Goal: Navigation & Orientation: Find specific page/section

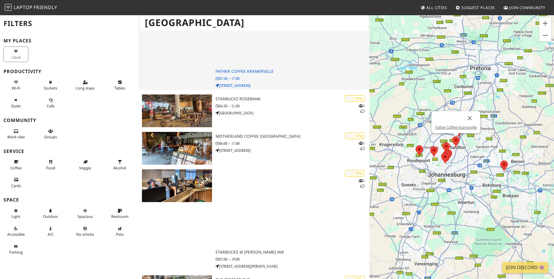
scroll to position [263, 0]
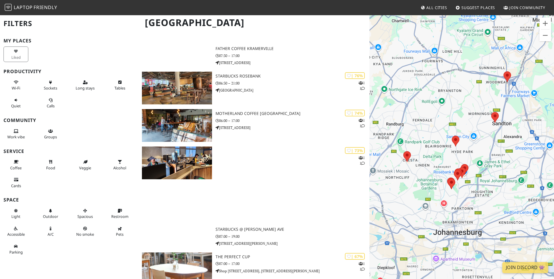
drag, startPoint x: 437, startPoint y: 164, endPoint x: 509, endPoint y: 163, distance: 71.6
click at [509, 163] on div "To navigate, press the arrow keys." at bounding box center [462, 154] width 185 height 279
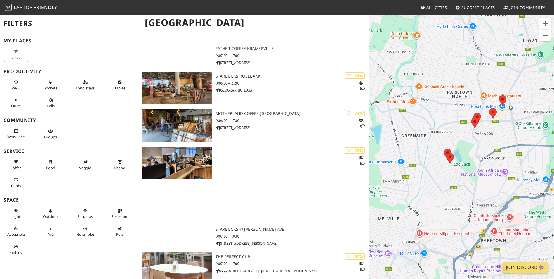
drag, startPoint x: 442, startPoint y: 194, endPoint x: 482, endPoint y: 156, distance: 55.2
click at [482, 156] on div "To navigate, press the arrow keys." at bounding box center [462, 154] width 185 height 279
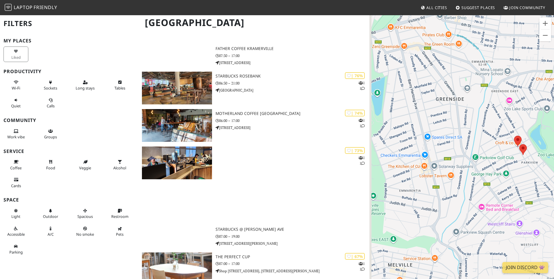
drag, startPoint x: 469, startPoint y: 168, endPoint x: 559, endPoint y: 172, distance: 90.6
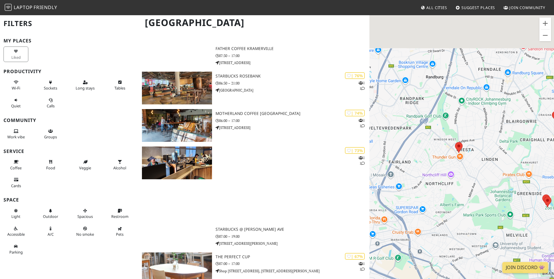
drag, startPoint x: 483, startPoint y: 145, endPoint x: 507, endPoint y: 188, distance: 49.4
click at [507, 188] on div "To navigate, press the arrow keys." at bounding box center [462, 154] width 185 height 279
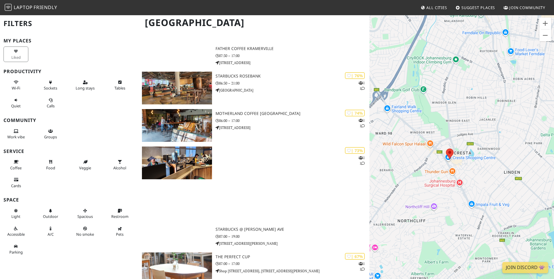
drag, startPoint x: 476, startPoint y: 163, endPoint x: 495, endPoint y: 178, distance: 24.8
click at [495, 178] on div "To navigate, press the arrow keys." at bounding box center [462, 154] width 185 height 279
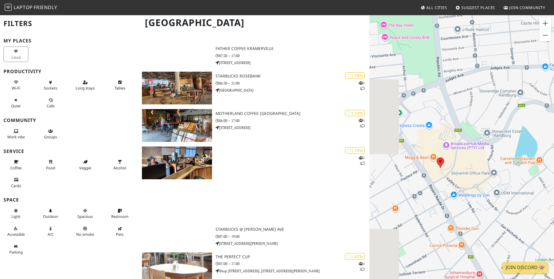
drag, startPoint x: 434, startPoint y: 164, endPoint x: 469, endPoint y: 173, distance: 35.8
click at [469, 173] on div "To navigate, press the arrow keys." at bounding box center [462, 154] width 185 height 279
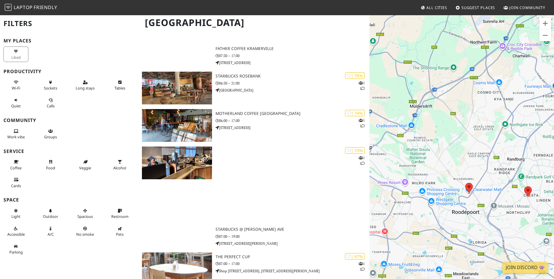
drag, startPoint x: 472, startPoint y: 195, endPoint x: 487, endPoint y: 200, distance: 15.9
click at [487, 200] on div "To navigate, press the arrow keys." at bounding box center [462, 154] width 185 height 279
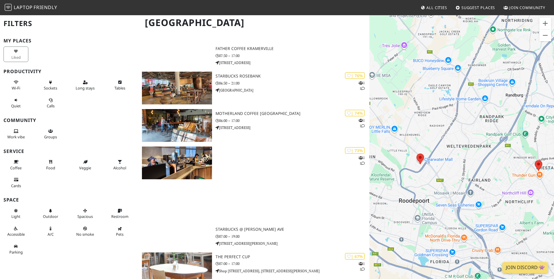
drag, startPoint x: 537, startPoint y: 192, endPoint x: 402, endPoint y: 163, distance: 138.1
click at [400, 163] on div "To navigate, press the arrow keys." at bounding box center [462, 154] width 185 height 279
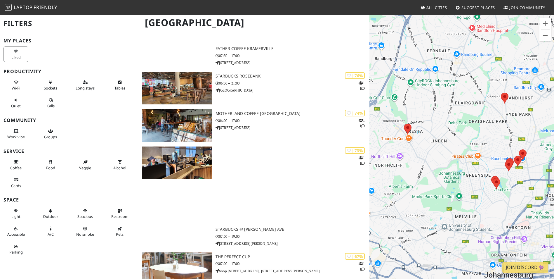
drag, startPoint x: 513, startPoint y: 188, endPoint x: 406, endPoint y: 157, distance: 111.1
click at [420, 160] on div "To navigate, press the arrow keys." at bounding box center [462, 154] width 185 height 279
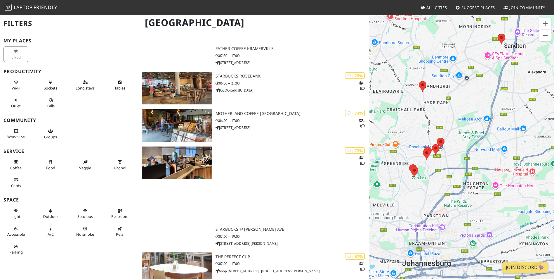
drag, startPoint x: 461, startPoint y: 183, endPoint x: 444, endPoint y: 185, distance: 16.6
click at [444, 185] on div "To navigate, press the arrow keys." at bounding box center [462, 154] width 185 height 279
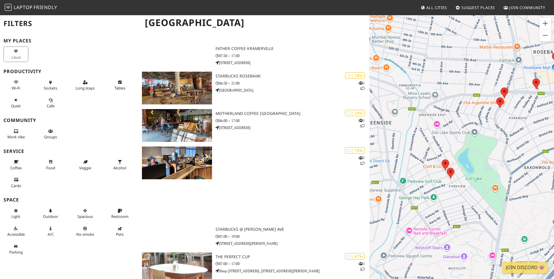
drag, startPoint x: 435, startPoint y: 198, endPoint x: 439, endPoint y: 201, distance: 5.4
click at [439, 201] on div "To navigate, press the arrow keys." at bounding box center [462, 154] width 185 height 279
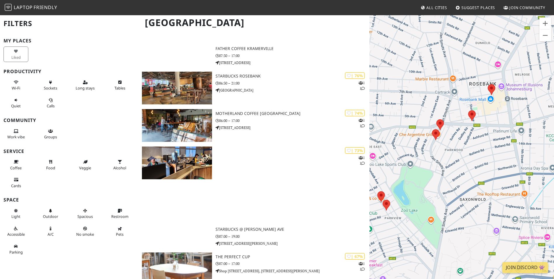
drag, startPoint x: 499, startPoint y: 155, endPoint x: 435, endPoint y: 187, distance: 72.4
click at [435, 187] on div "To navigate, press the arrow keys." at bounding box center [462, 154] width 185 height 279
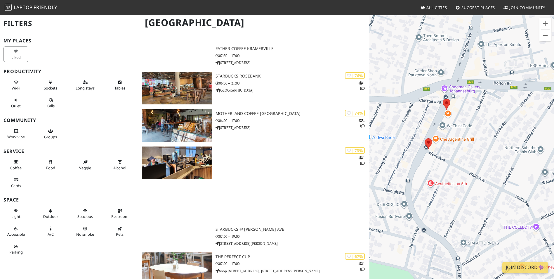
drag, startPoint x: 444, startPoint y: 146, endPoint x: 457, endPoint y: 151, distance: 14.2
click at [457, 151] on div "To navigate, press the arrow keys." at bounding box center [462, 154] width 185 height 279
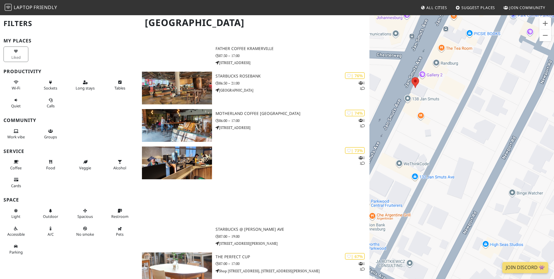
drag, startPoint x: 457, startPoint y: 143, endPoint x: 419, endPoint y: 229, distance: 93.9
click at [418, 237] on div "To navigate, press the arrow keys." at bounding box center [462, 154] width 185 height 279
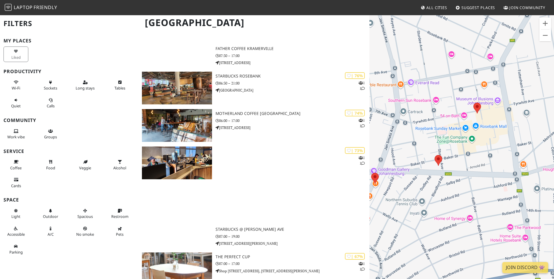
drag, startPoint x: 528, startPoint y: 210, endPoint x: 412, endPoint y: 209, distance: 116.3
click at [412, 209] on div "To navigate, press the arrow keys." at bounding box center [462, 154] width 185 height 279
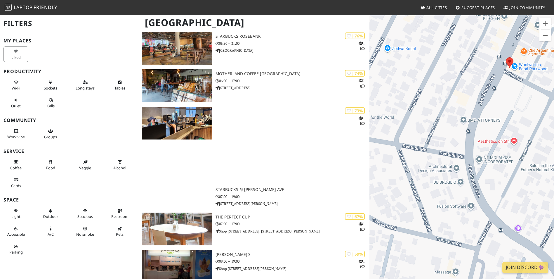
scroll to position [273, 0]
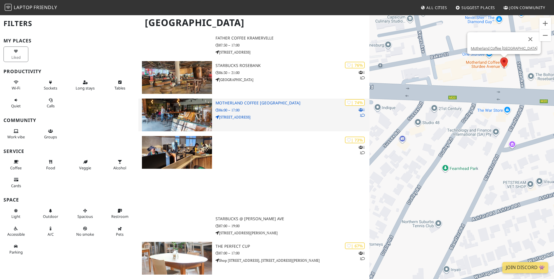
click at [202, 108] on img at bounding box center [177, 114] width 70 height 33
